Goal: Task Accomplishment & Management: Use online tool/utility

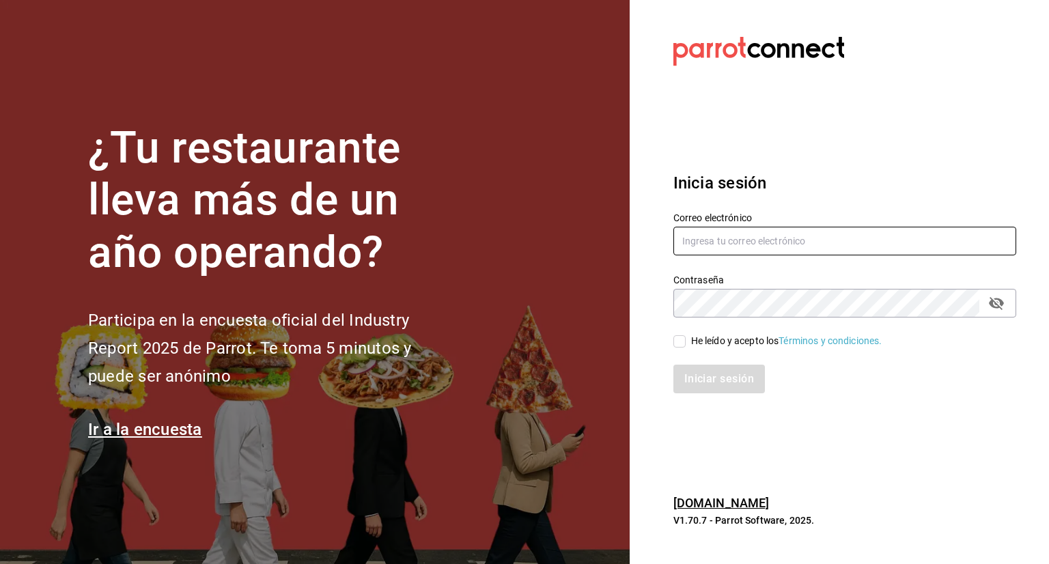
type input "[PERSON_NAME][EMAIL_ADDRESS][PERSON_NAME][DOMAIN_NAME]"
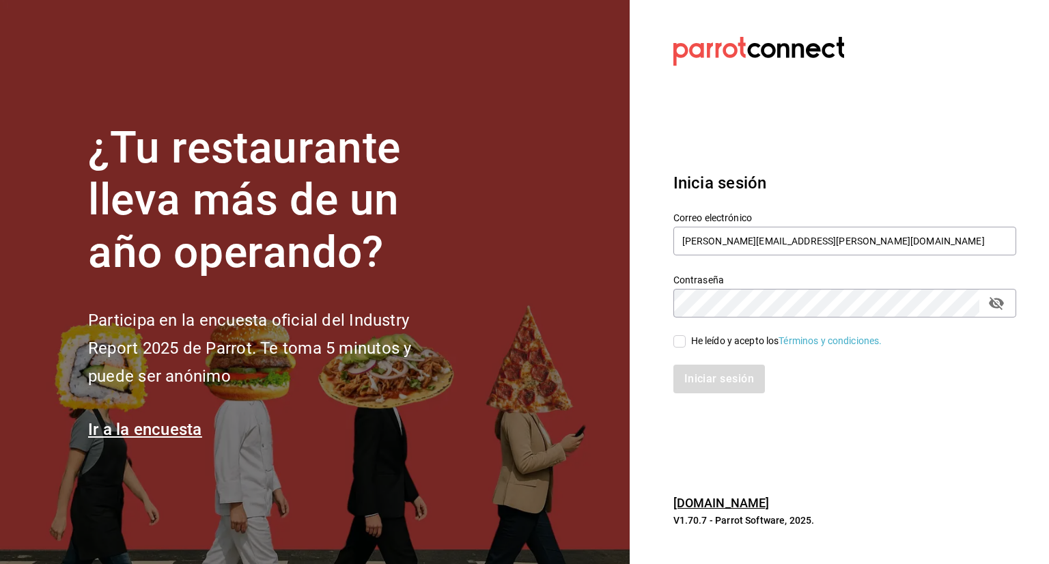
click at [676, 342] on input "He leído y acepto los Términos y condiciones." at bounding box center [679, 341] width 12 height 12
checkbox input "true"
click at [736, 378] on button "Iniciar sesión" at bounding box center [719, 379] width 93 height 29
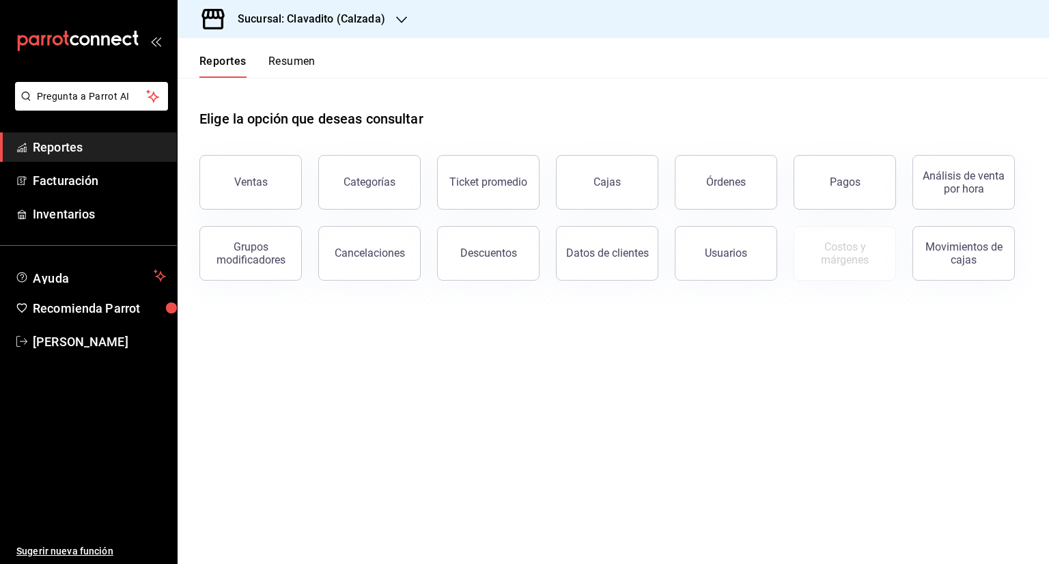
click at [403, 18] on icon "button" at bounding box center [401, 19] width 11 height 11
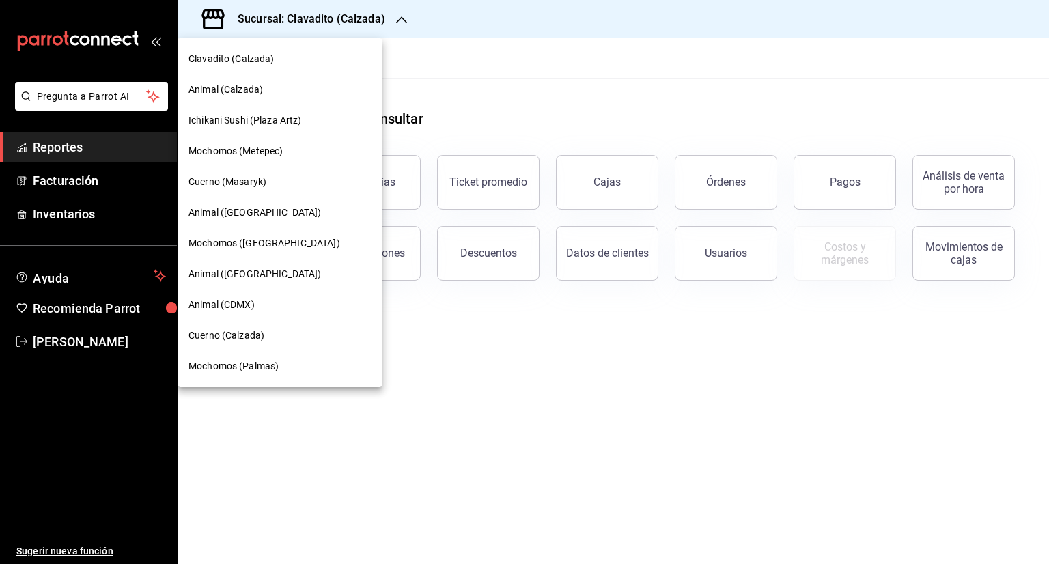
click at [244, 176] on span "Cuerno (Masaryk)" at bounding box center [227, 182] width 78 height 14
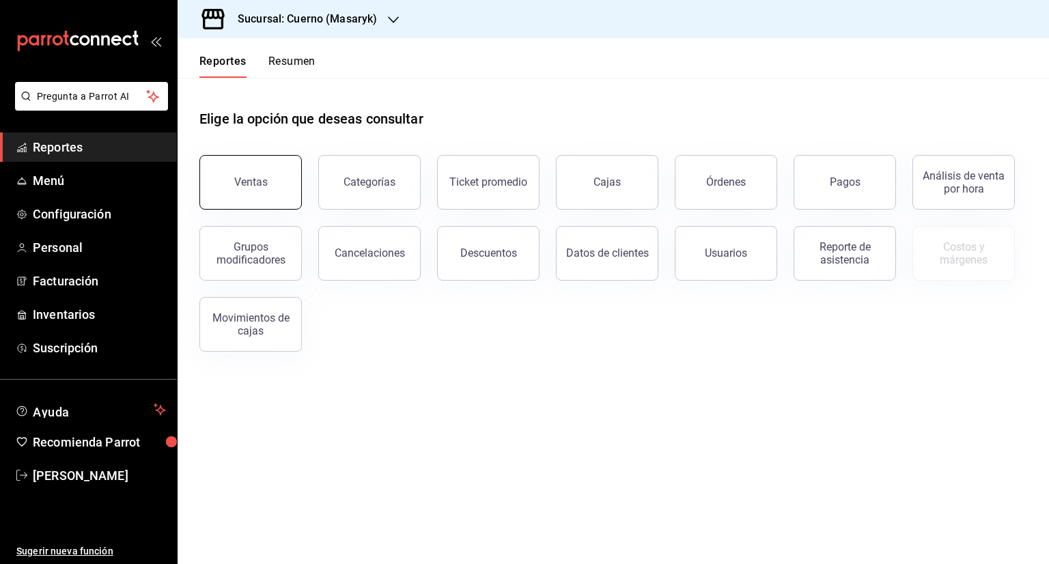
click at [277, 170] on button "Ventas" at bounding box center [250, 182] width 102 height 55
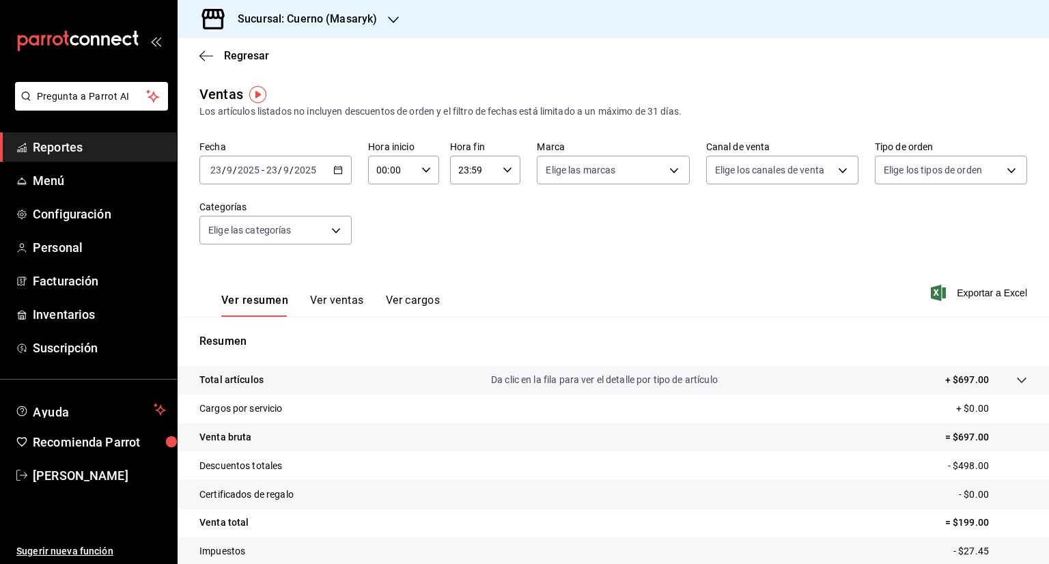
click at [339, 165] on icon "button" at bounding box center [338, 170] width 10 height 10
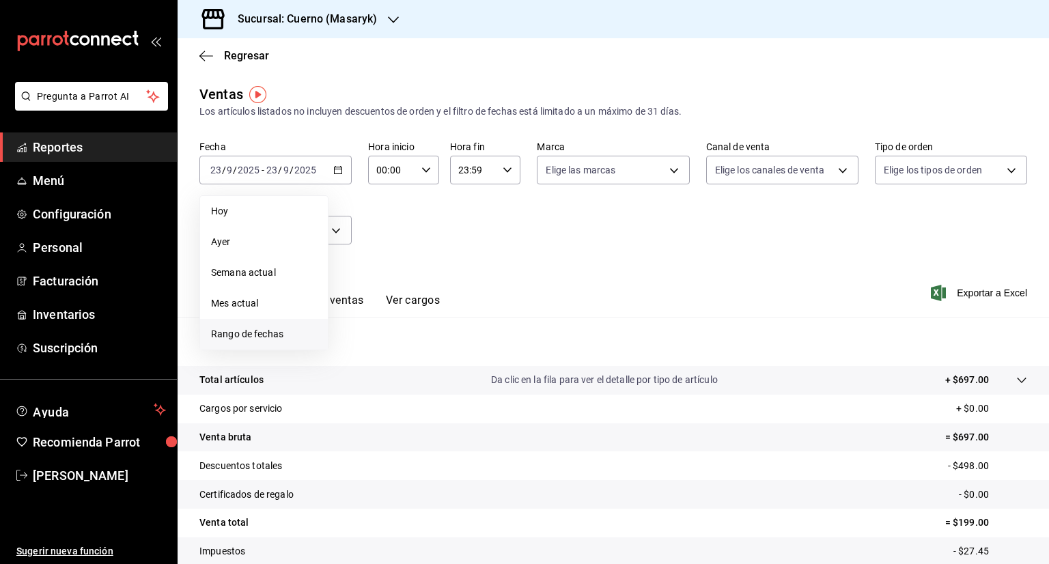
click at [262, 336] on span "Rango de fechas" at bounding box center [264, 334] width 106 height 14
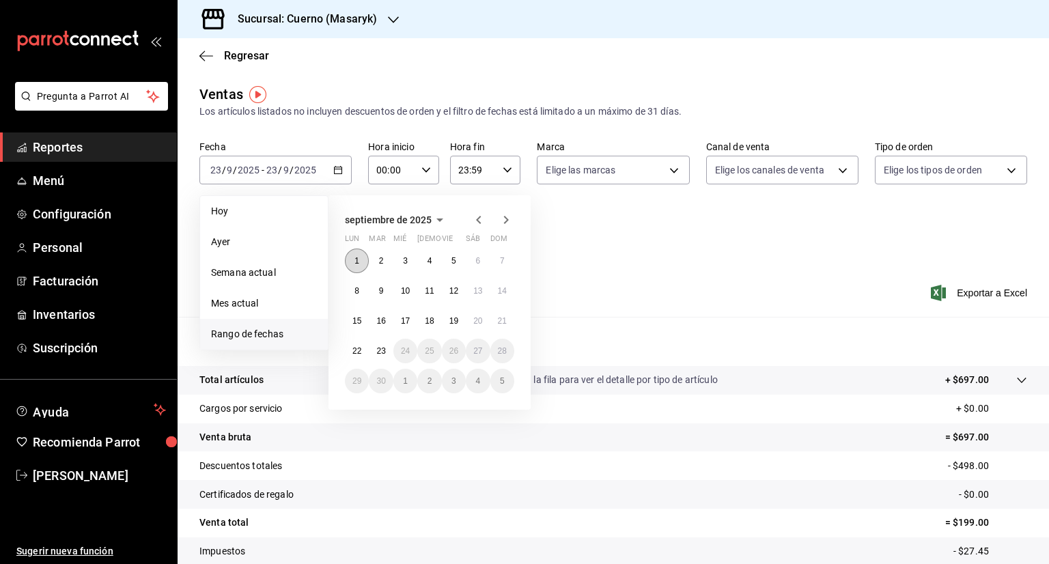
click at [356, 259] on abbr "1" at bounding box center [356, 261] width 5 height 10
click at [382, 352] on abbr "23" at bounding box center [380, 351] width 9 height 10
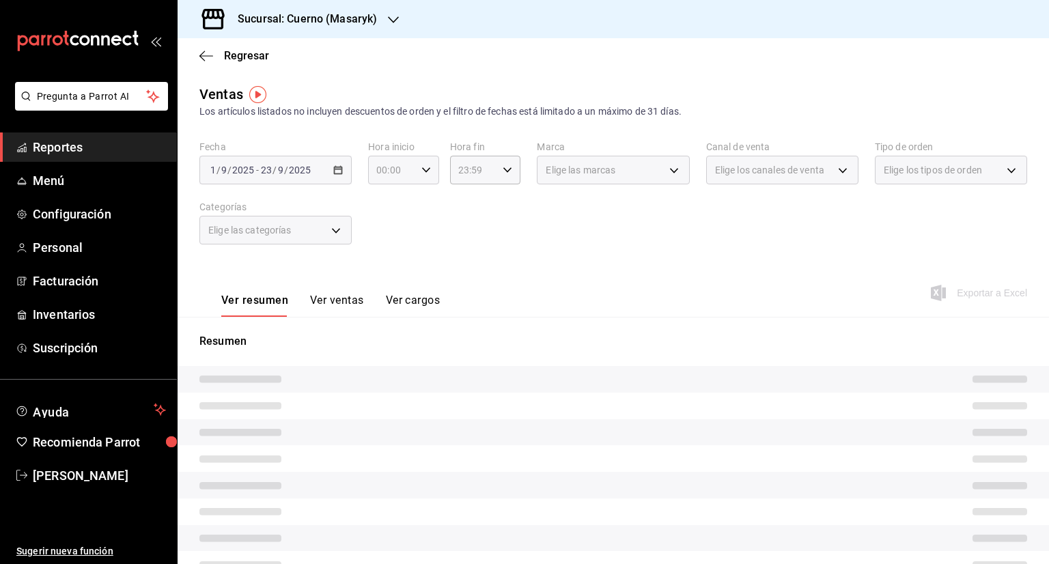
click at [422, 170] on \(Stroke\) "button" at bounding box center [426, 169] width 8 height 5
click at [383, 231] on span "05" at bounding box center [383, 232] width 13 height 11
type input "05:00"
click at [417, 202] on span "00" at bounding box center [418, 204] width 13 height 11
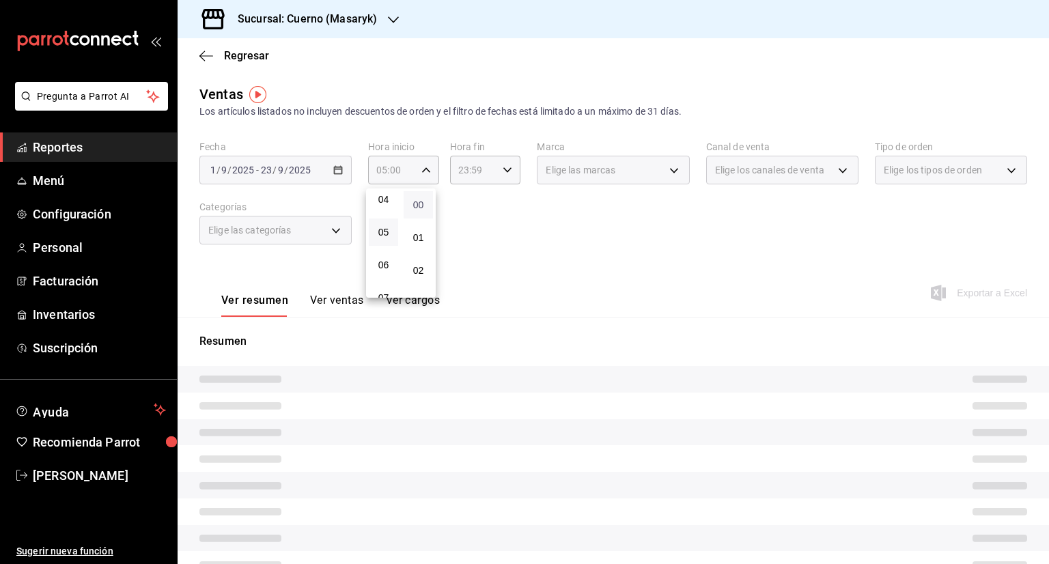
click at [417, 202] on span "00" at bounding box center [418, 204] width 13 height 11
click at [475, 210] on div at bounding box center [524, 282] width 1049 height 564
click at [505, 169] on icon "button" at bounding box center [508, 170] width 10 height 10
click at [464, 224] on span "05" at bounding box center [464, 224] width 13 height 11
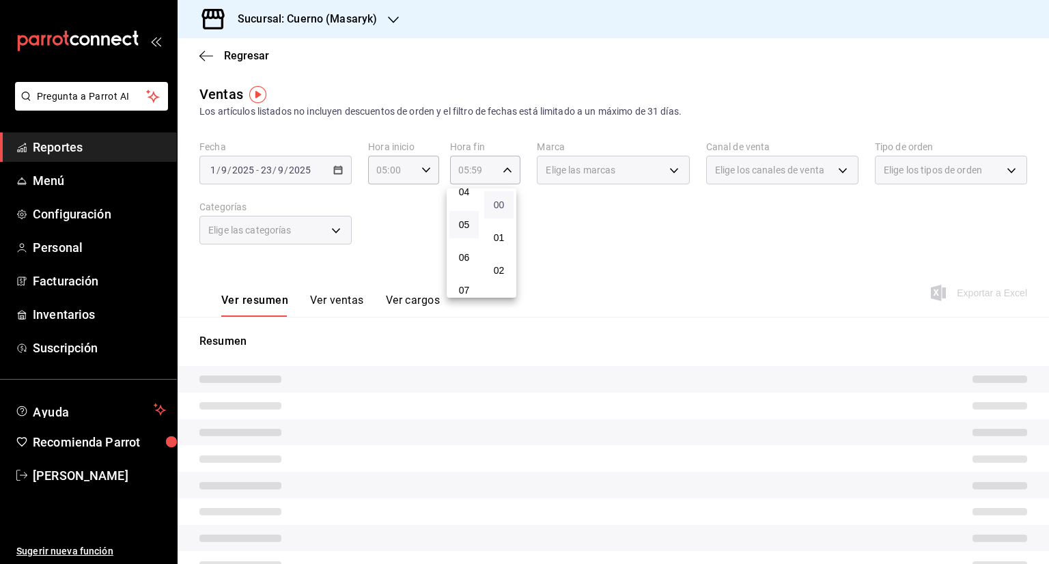
click at [501, 201] on span "00" at bounding box center [498, 204] width 13 height 11
type input "05:00"
click at [602, 223] on div at bounding box center [524, 282] width 1049 height 564
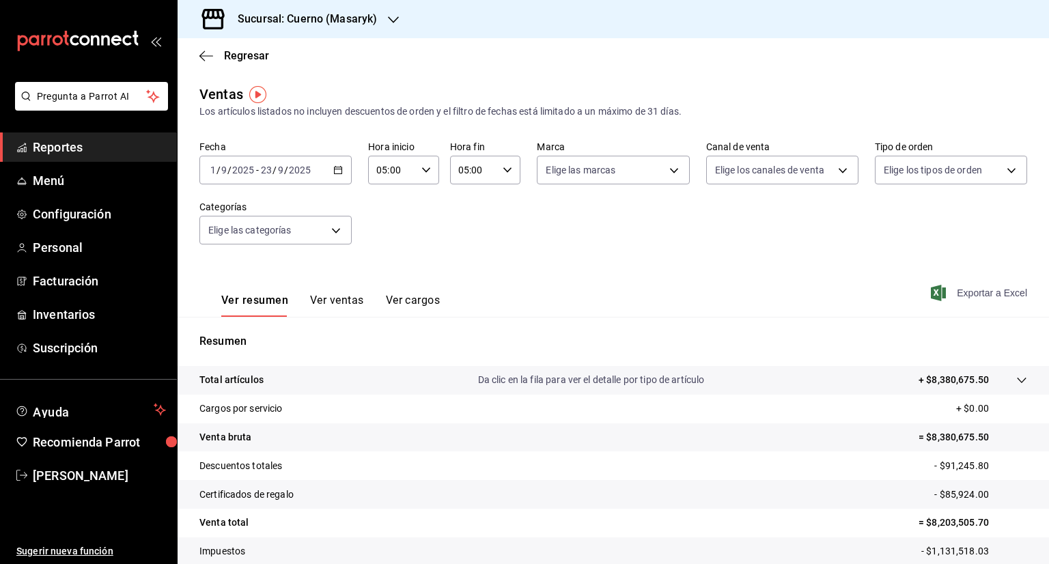
click at [974, 293] on span "Exportar a Excel" at bounding box center [980, 293] width 94 height 16
click at [204, 53] on icon "button" at bounding box center [206, 56] width 14 height 12
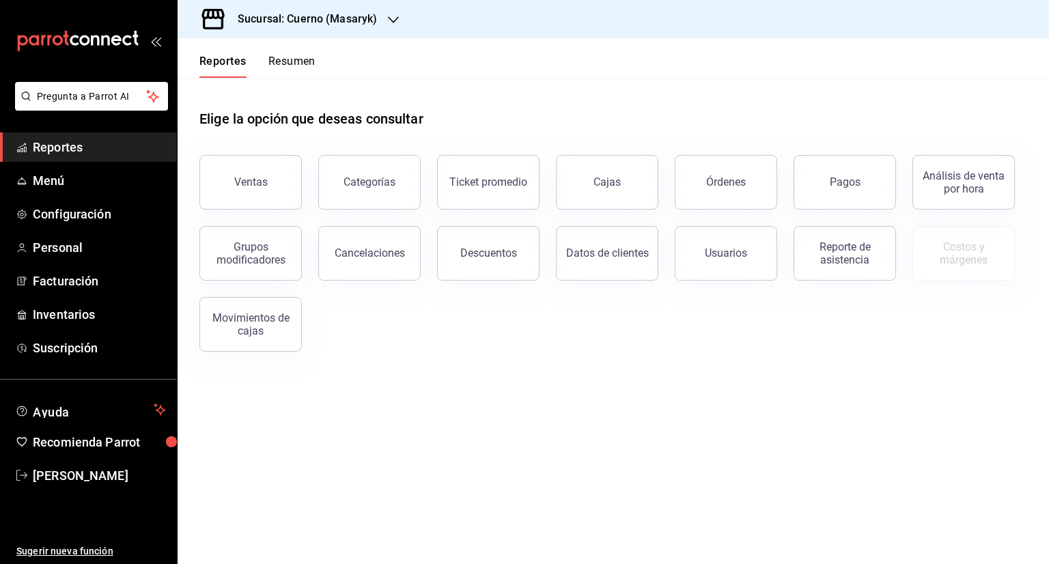
click at [855, 182] on div "Pagos" at bounding box center [845, 181] width 31 height 13
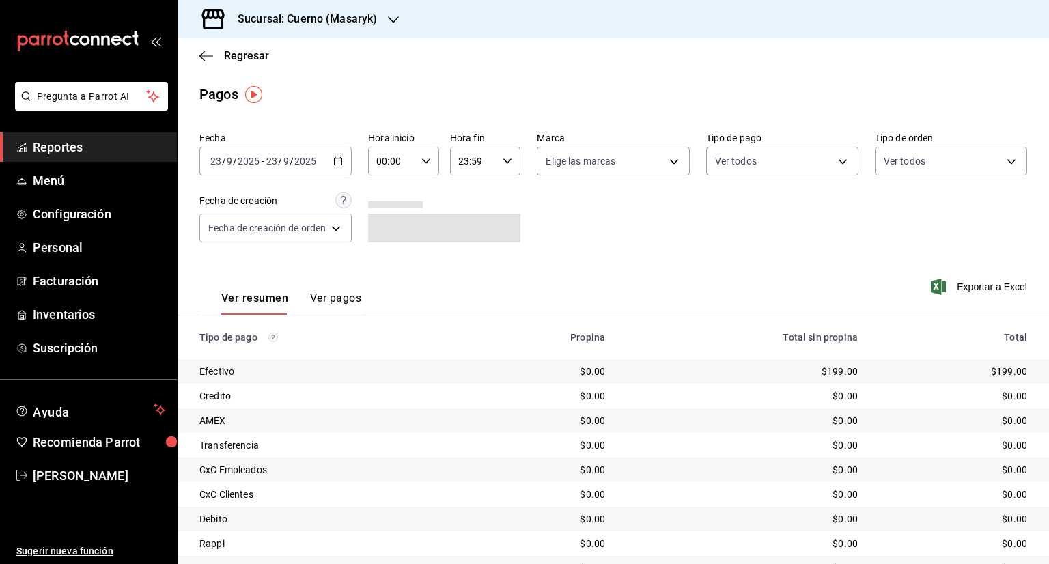
click at [339, 162] on icon "button" at bounding box center [338, 161] width 10 height 10
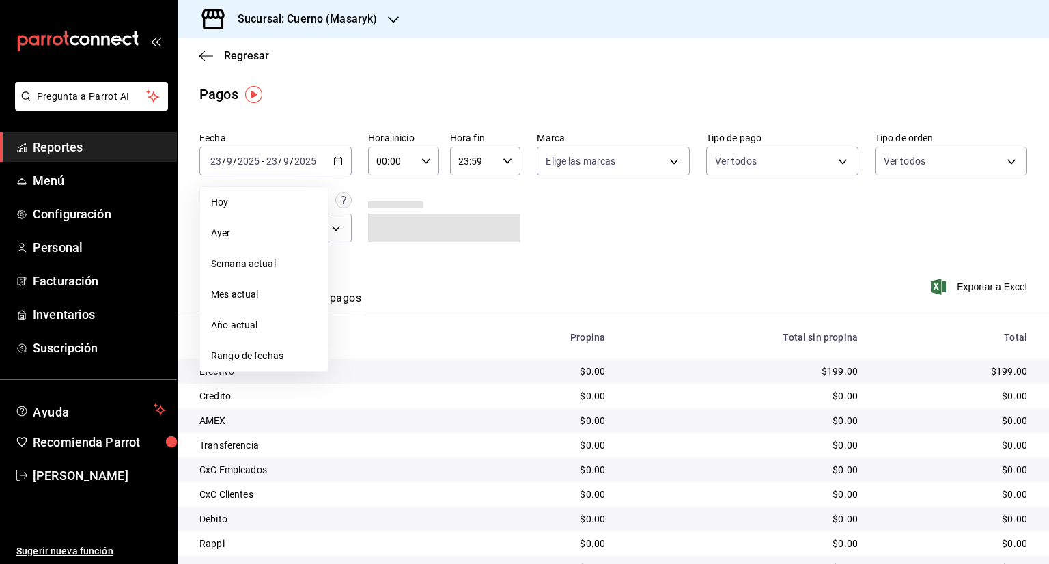
click at [244, 358] on span "Rango de fechas" at bounding box center [264, 356] width 106 height 14
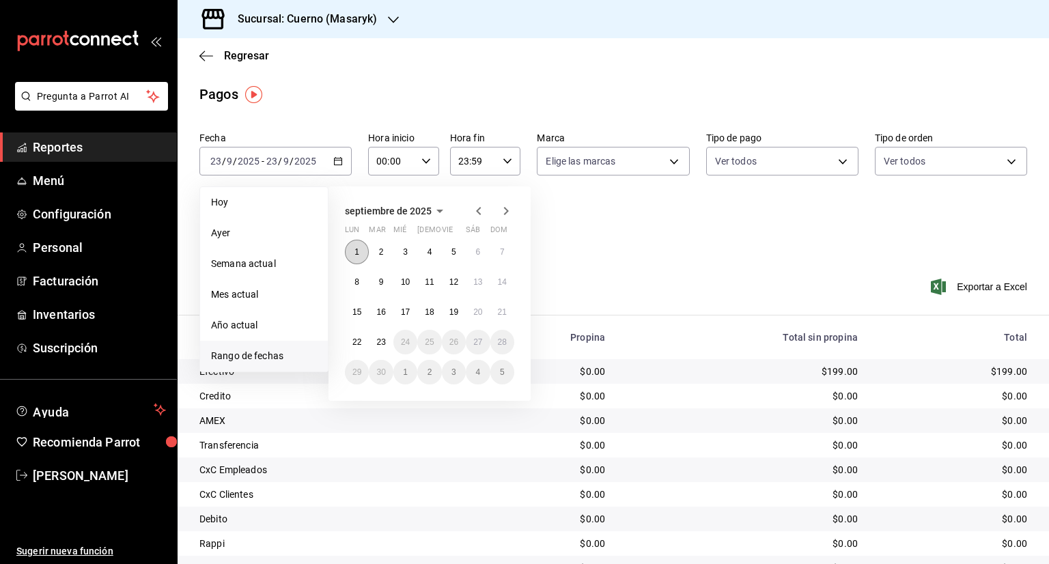
click at [354, 250] on button "1" at bounding box center [357, 252] width 24 height 25
click at [383, 343] on abbr "23" at bounding box center [380, 342] width 9 height 10
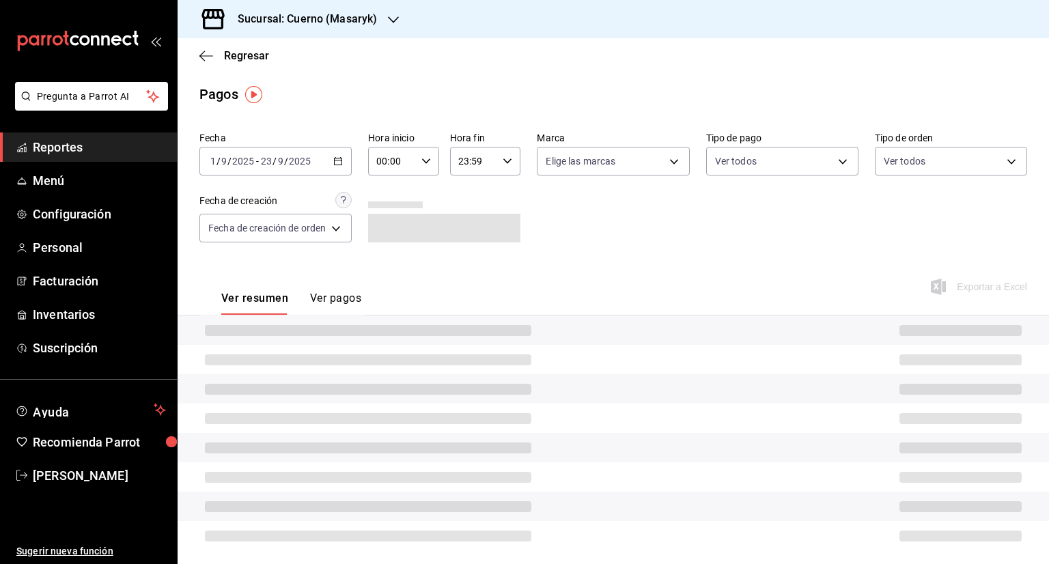
click at [427, 163] on icon "button" at bounding box center [426, 161] width 10 height 10
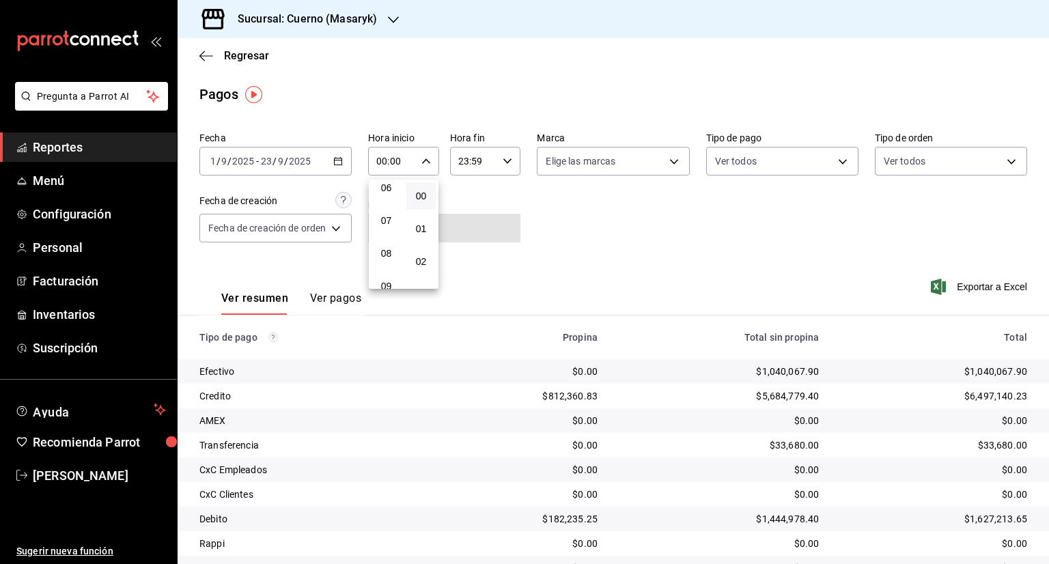
scroll to position [137, 0]
click at [386, 225] on span "05" at bounding box center [386, 223] width 13 height 11
type input "05:00"
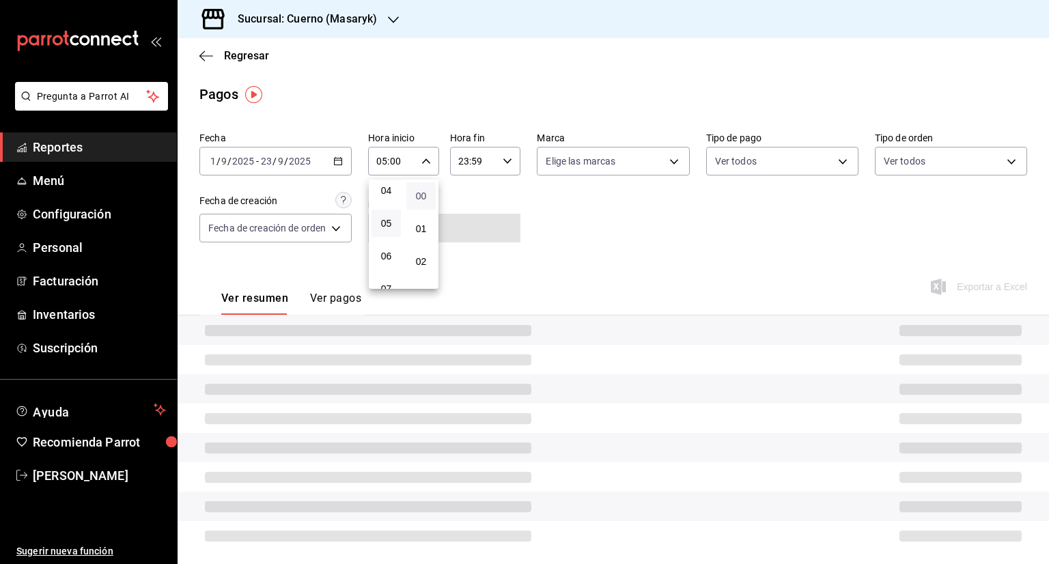
click at [421, 194] on span "00" at bounding box center [420, 196] width 13 height 11
click at [502, 158] on div at bounding box center [524, 282] width 1049 height 564
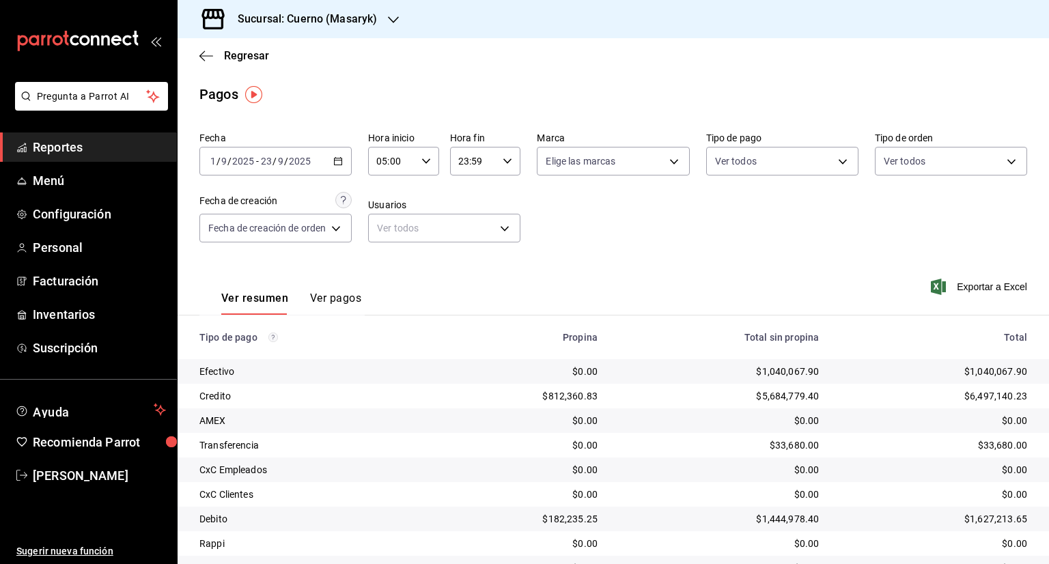
click at [505, 162] on icon "button" at bounding box center [508, 161] width 10 height 10
click at [466, 219] on span "05" at bounding box center [466, 215] width 13 height 11
click at [502, 192] on span "00" at bounding box center [501, 196] width 13 height 11
type input "05:00"
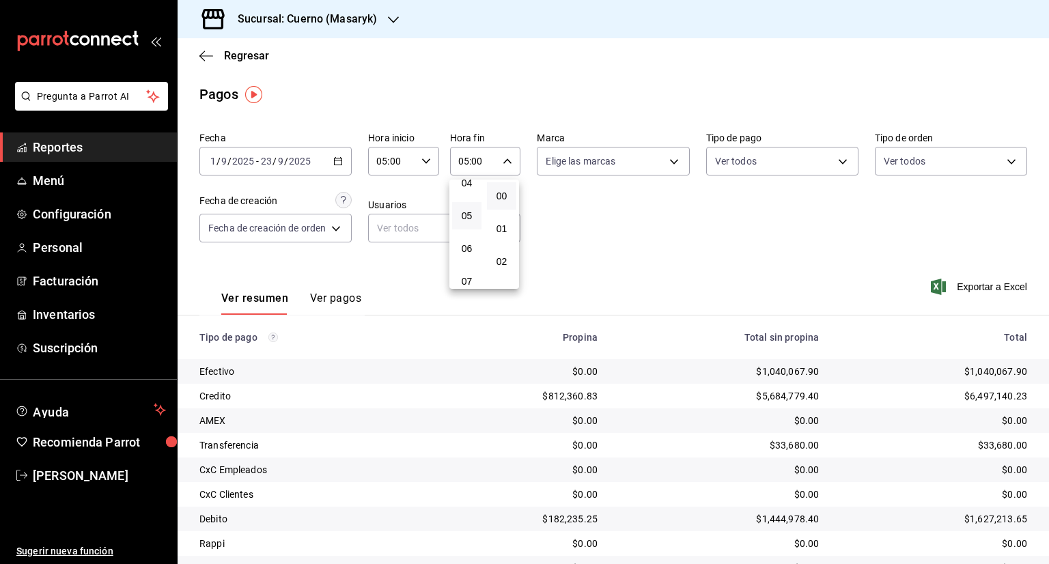
click at [552, 69] on div at bounding box center [524, 282] width 1049 height 564
click at [983, 287] on span "Exportar a Excel" at bounding box center [980, 287] width 94 height 16
click at [74, 473] on span "[PERSON_NAME]" at bounding box center [99, 475] width 133 height 18
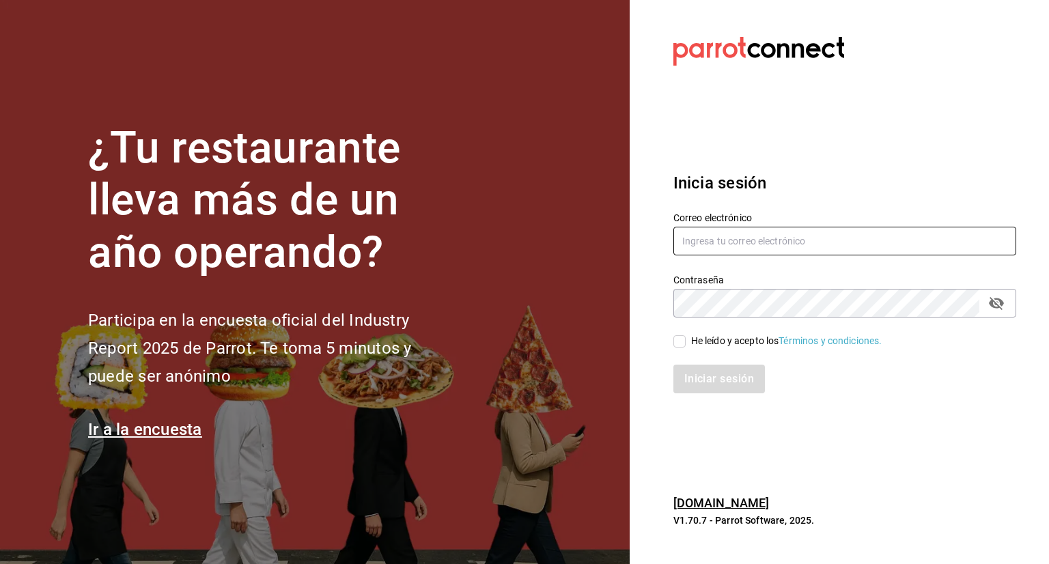
type input "[PERSON_NAME][EMAIL_ADDRESS][PERSON_NAME][DOMAIN_NAME]"
